Goal: Browse casually

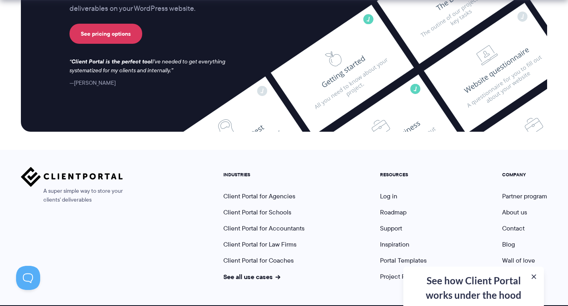
scroll to position [2175, 0]
